Goal: Information Seeking & Learning: Learn about a topic

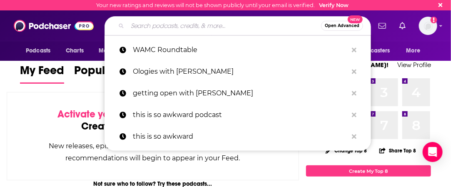
click at [192, 22] on input "Search podcasts, credits, & more..." at bounding box center [223, 25] width 193 height 13
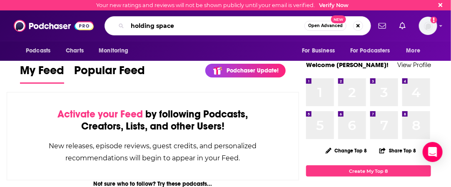
type input "holding space"
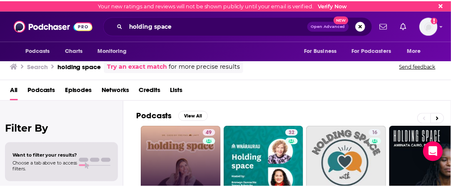
scroll to position [50, 0]
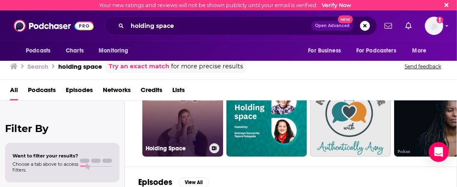
click at [182, 127] on link "49 Holding Space" at bounding box center [182, 116] width 81 height 81
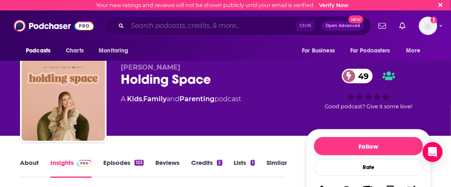
click at [198, 27] on input "Search podcasts, credits, & more..." at bounding box center [211, 25] width 168 height 13
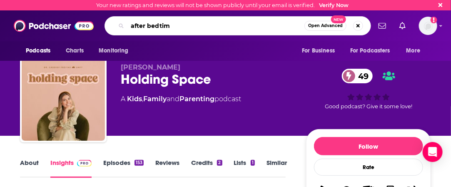
type input "after bedtime"
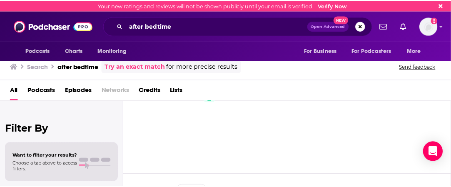
scroll to position [35, 0]
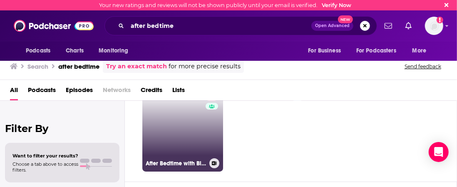
click at [178, 135] on link "71 After Bedtime with Big Little Feelings" at bounding box center [182, 131] width 81 height 81
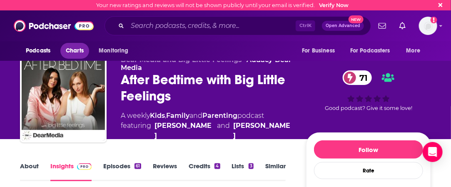
click at [74, 47] on span "Charts" at bounding box center [75, 51] width 18 height 12
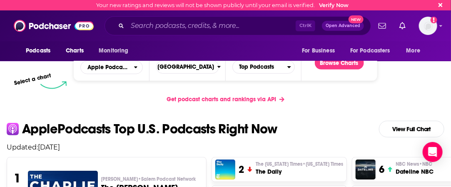
scroll to position [131, 0]
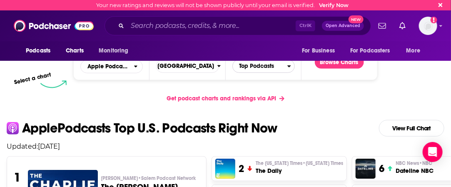
click at [275, 69] on span "Top Podcasts" at bounding box center [260, 66] width 54 height 14
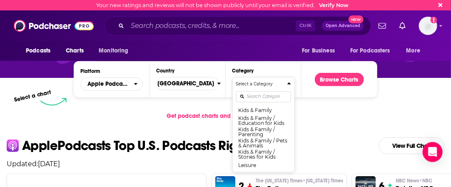
scroll to position [393, 0]
click at [273, 115] on button "Kids & Family" at bounding box center [263, 110] width 55 height 10
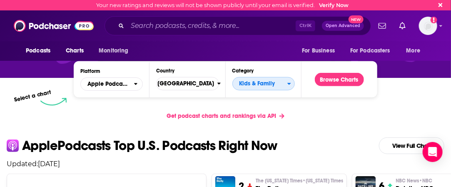
click at [291, 85] on icon "Categories" at bounding box center [289, 84] width 4 height 6
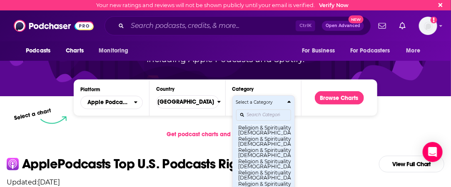
scroll to position [686, 0]
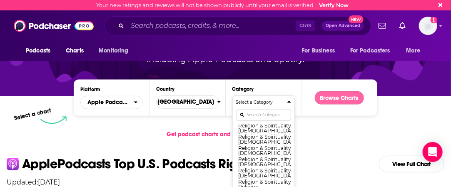
click at [340, 93] on button "Browse Charts" at bounding box center [339, 97] width 49 height 13
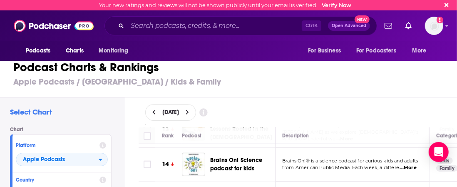
scroll to position [494, 0]
